Goal: Task Accomplishment & Management: Manage account settings

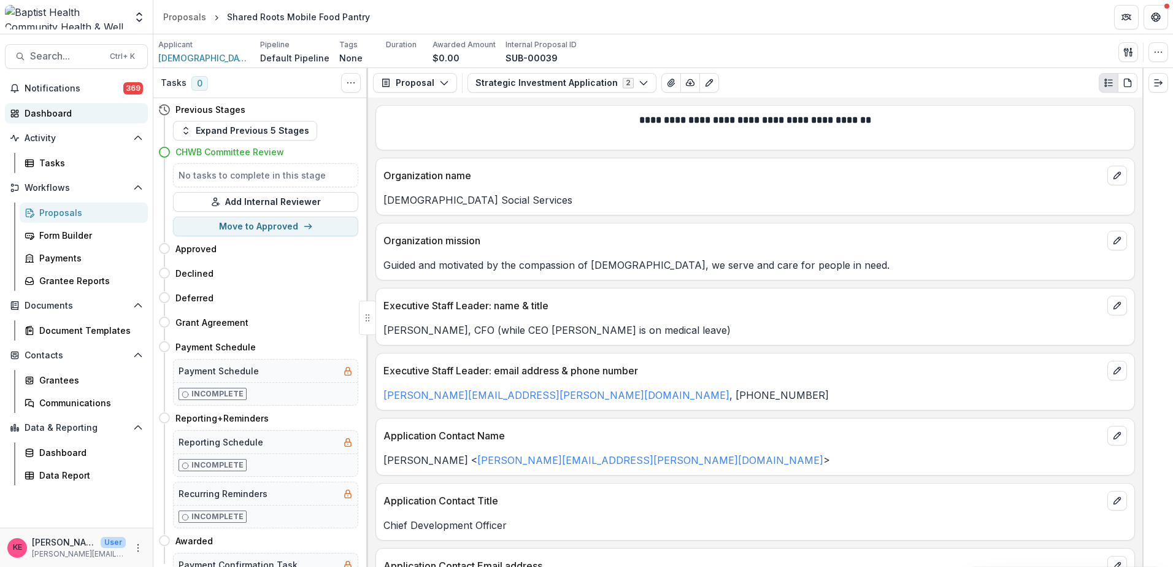
click at [42, 118] on div "Dashboard" at bounding box center [81, 113] width 113 height 13
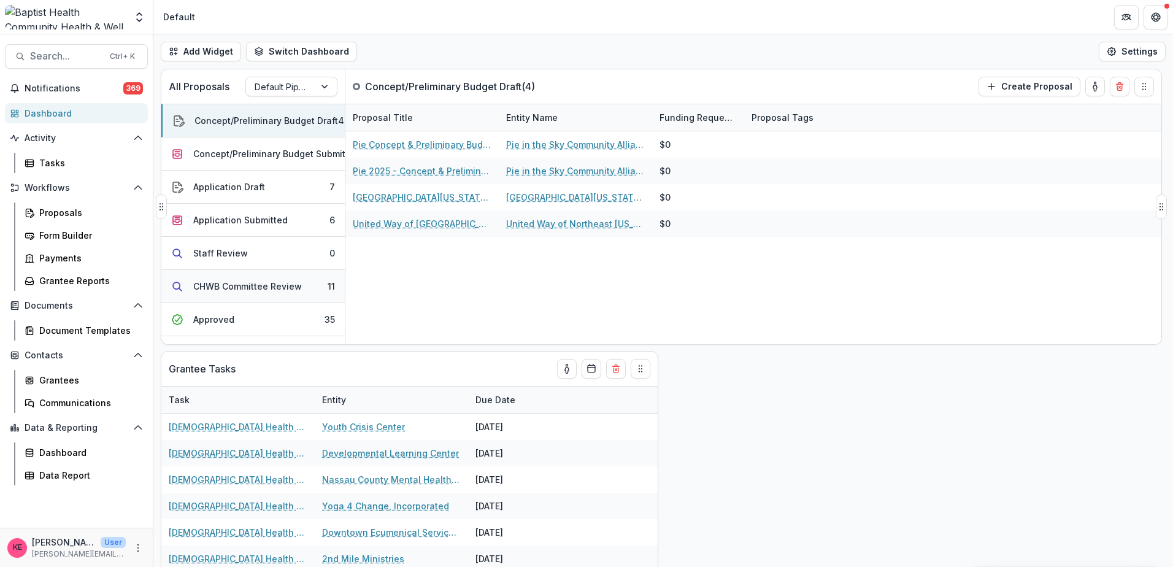
click at [219, 287] on div "CHWB Committee Review" at bounding box center [247, 286] width 109 height 13
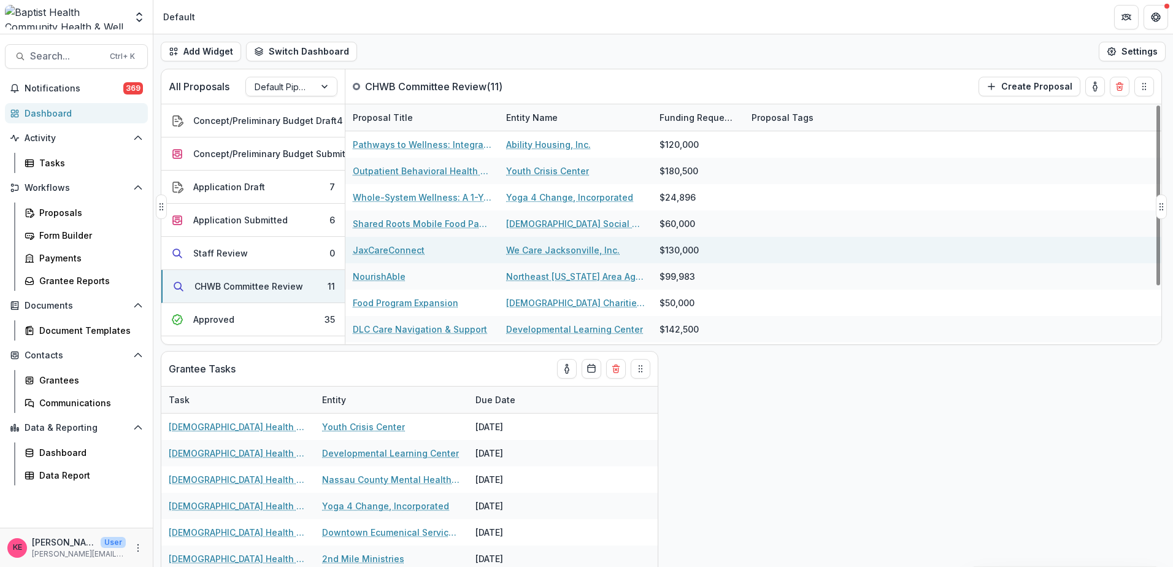
click at [413, 249] on link "JaxCareConnect" at bounding box center [389, 250] width 72 height 13
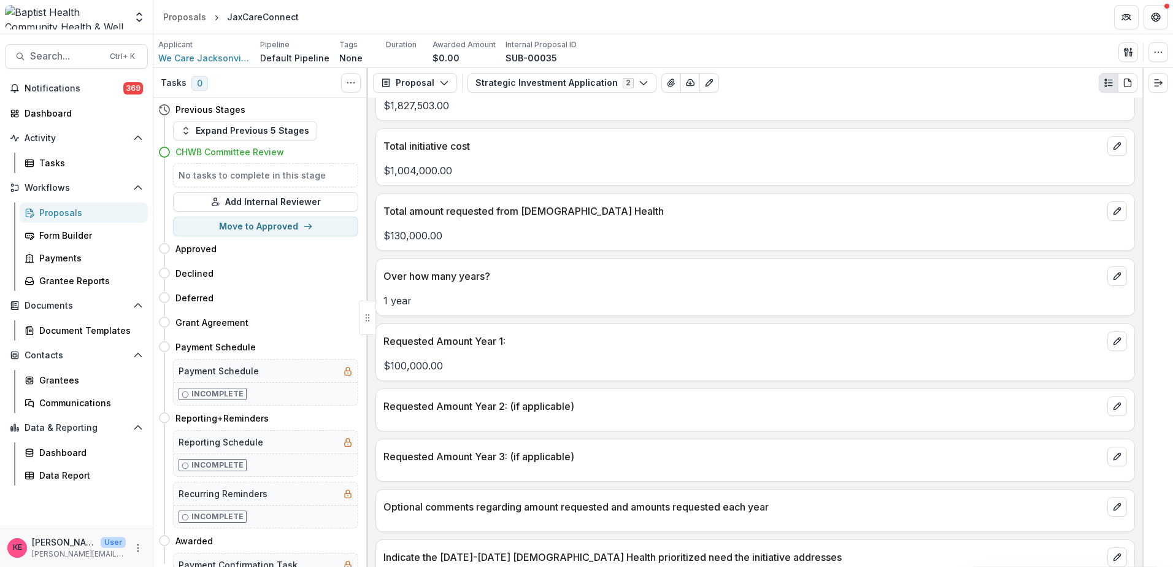
scroll to position [982, 0]
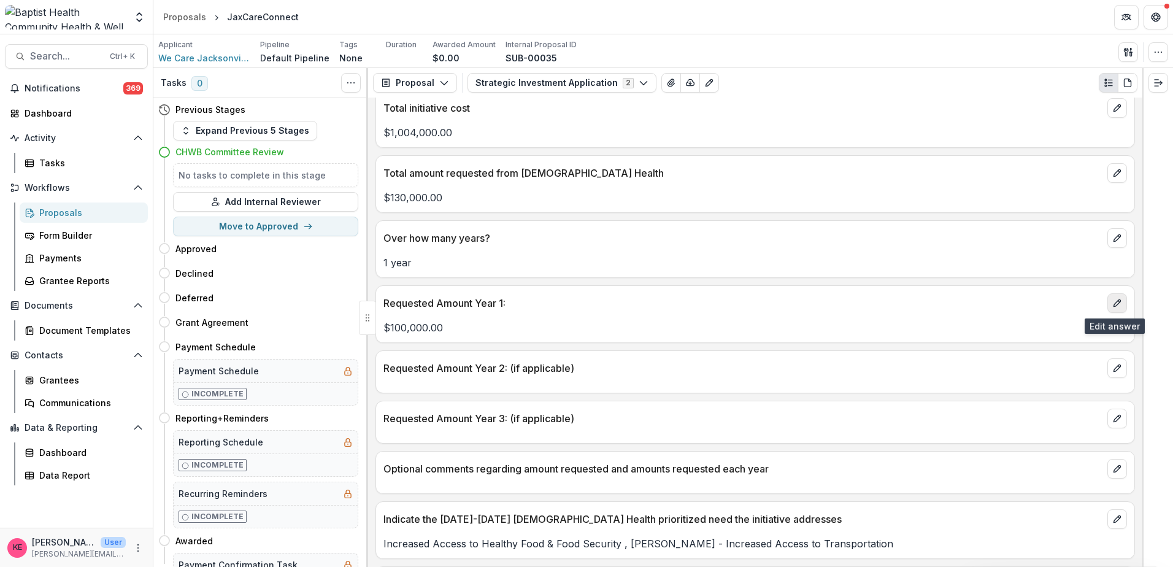
click at [1116, 306] on icon "edit" at bounding box center [1117, 303] width 10 height 10
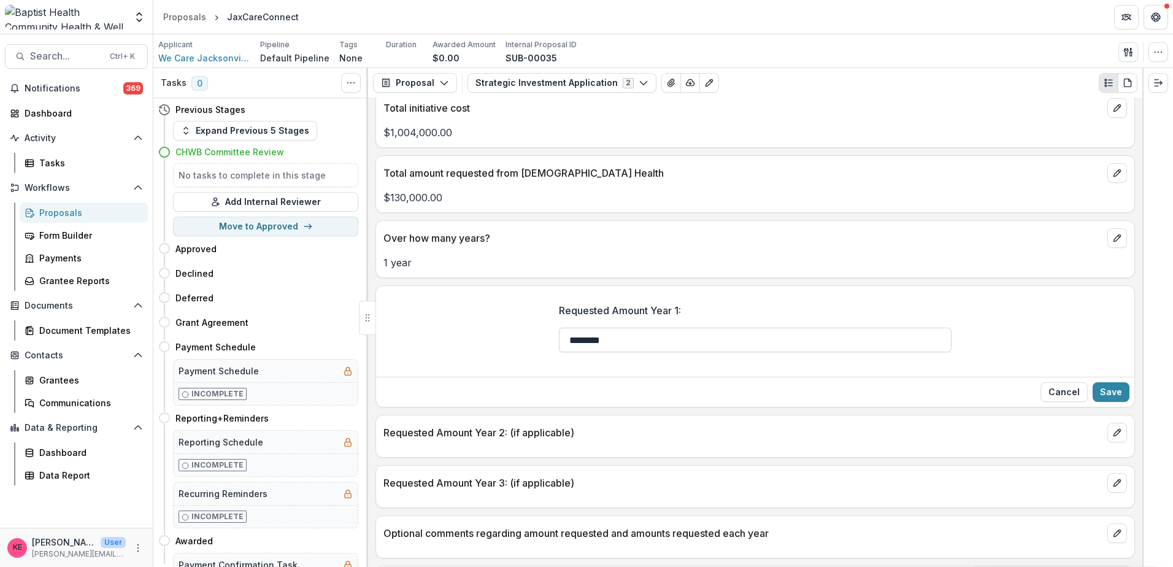
click at [586, 339] on input "********" at bounding box center [755, 340] width 393 height 25
type input "********"
click at [1113, 394] on button "Save" at bounding box center [1111, 392] width 37 height 20
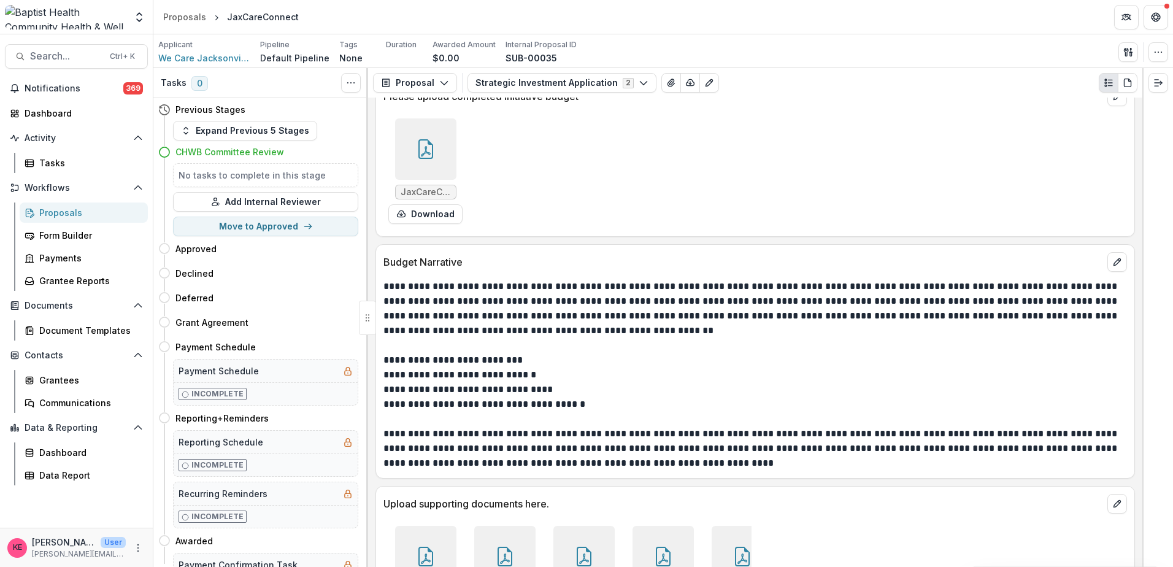
scroll to position [6012, 0]
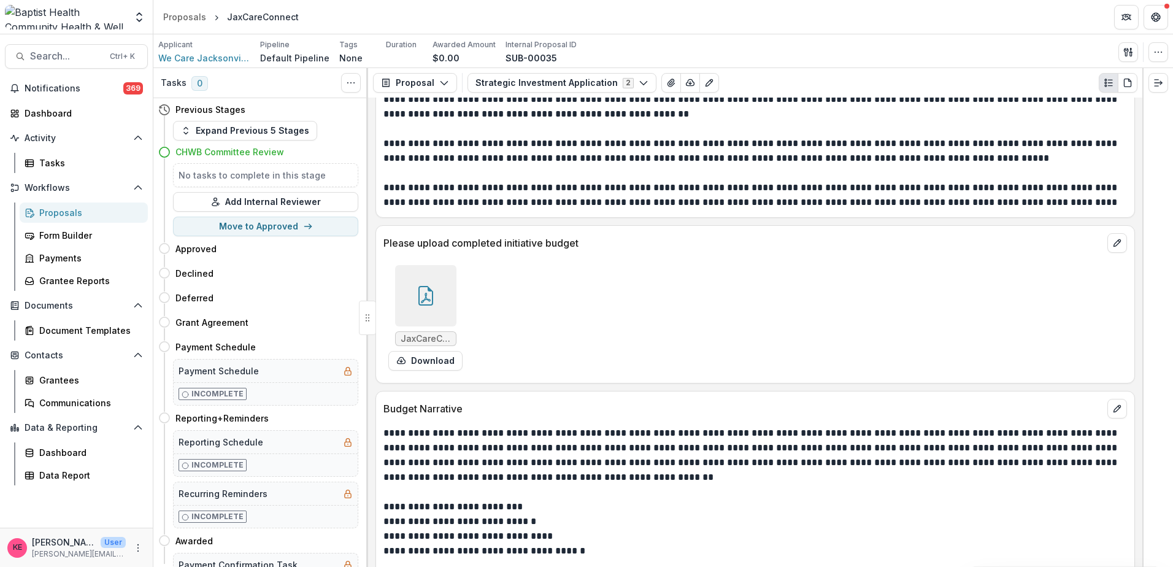
click at [438, 285] on div at bounding box center [425, 295] width 61 height 61
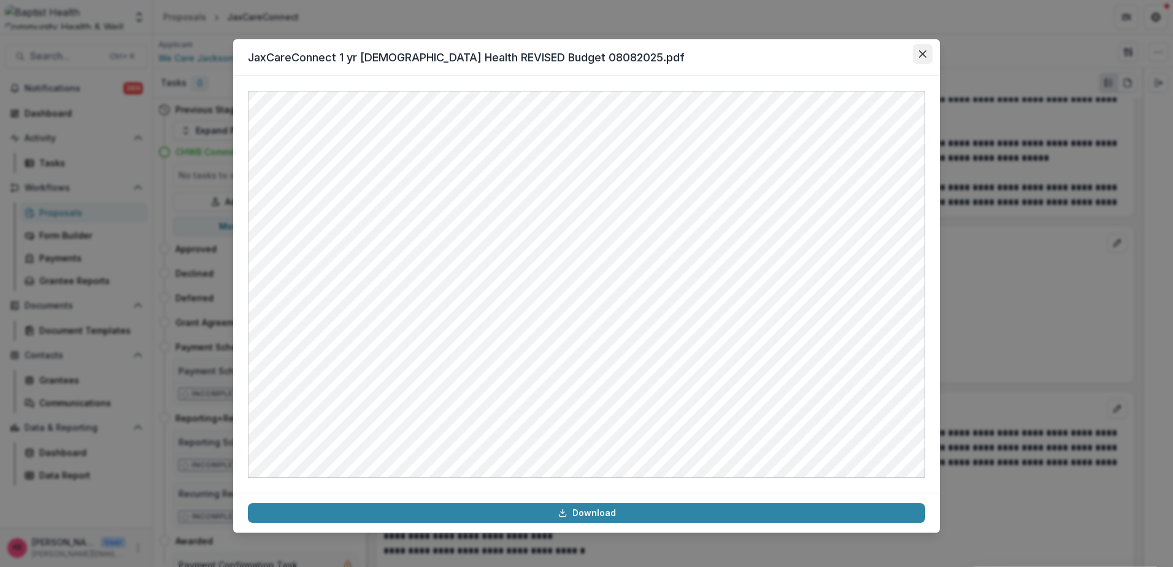
click at [924, 54] on icon "Close" at bounding box center [922, 53] width 7 height 7
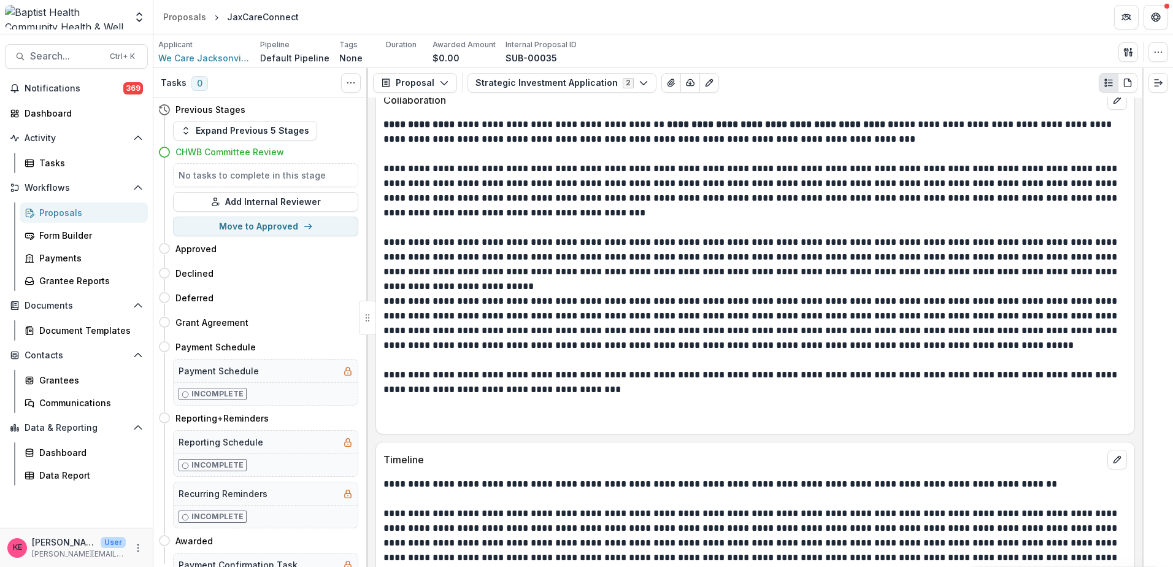
scroll to position [5398, 0]
